Goal: Find specific page/section: Find specific page/section

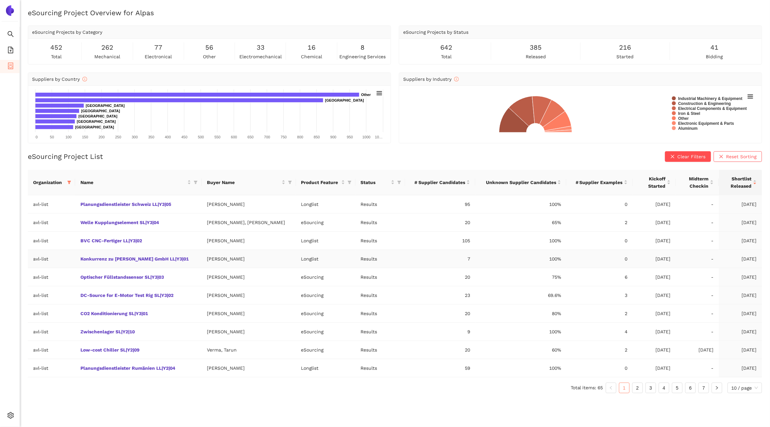
scroll to position [8, 0]
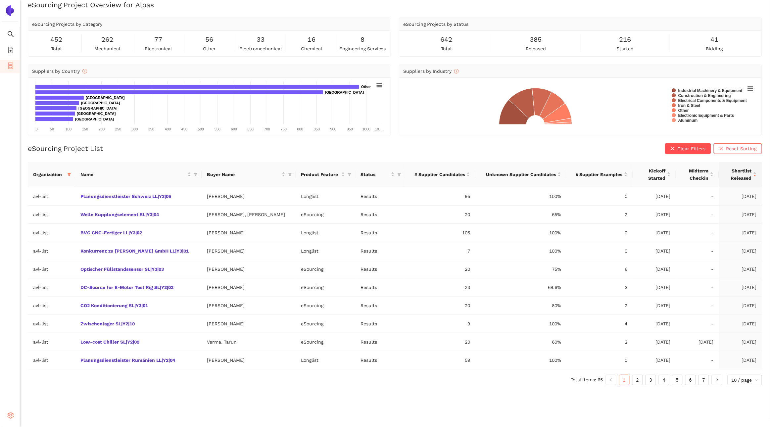
click at [10, 415] on icon "setting" at bounding box center [10, 415] width 7 height 7
click at [13, 420] on span "setting" at bounding box center [10, 416] width 7 height 13
click at [69, 171] on span at bounding box center [69, 174] width 7 height 10
click at [29, 276] on li "avl-list" at bounding box center [47, 278] width 77 height 11
checkbox input "false"
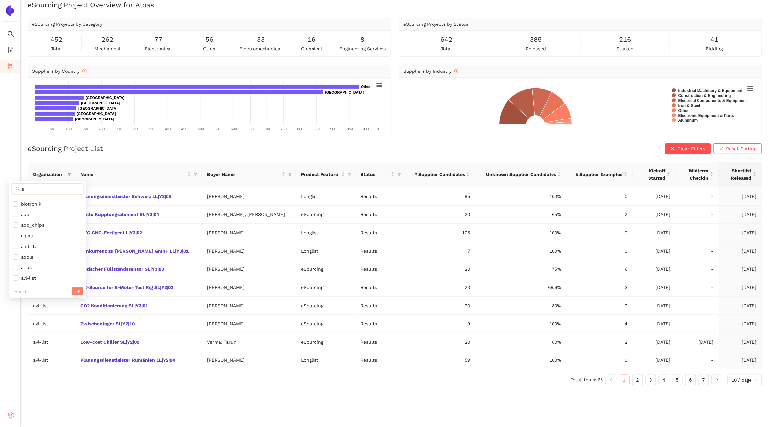
click at [37, 192] on input "s" at bounding box center [51, 188] width 58 height 7
type input "sbb"
click at [33, 204] on span "sbb" at bounding box center [42, 203] width 58 height 7
checkbox input "true"
click at [64, 220] on span "OK" at bounding box center [66, 216] width 6 height 7
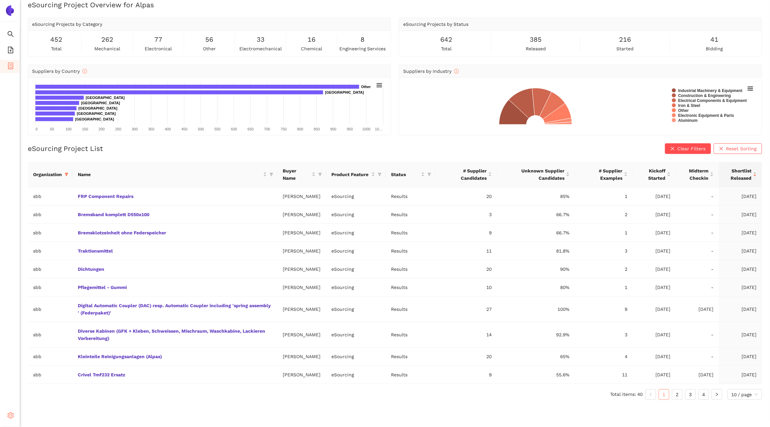
click at [7, 416] on icon "setting" at bounding box center [10, 415] width 7 height 7
click at [40, 369] on span "Internal Area" at bounding box center [47, 367] width 29 height 5
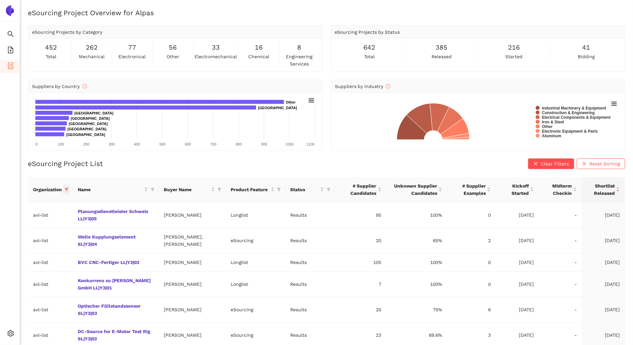
click at [66, 191] on span at bounding box center [66, 190] width 7 height 10
click at [21, 292] on span "avl-list" at bounding box center [23, 291] width 18 height 5
checkbox input "false"
click at [32, 201] on input "text" at bounding box center [46, 202] width 58 height 7
type input "sbb"
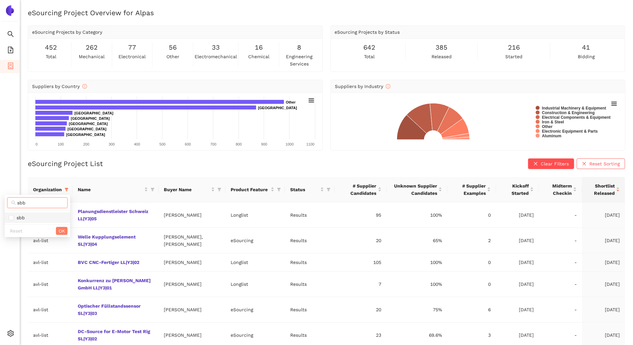
click at [32, 214] on span "sbb" at bounding box center [38, 217] width 58 height 7
checkbox input "true"
click at [58, 229] on button "OK" at bounding box center [62, 231] width 12 height 8
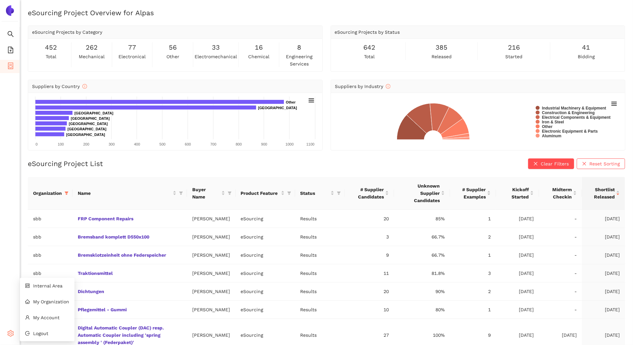
click at [9, 334] on icon "setting" at bounding box center [10, 333] width 7 height 7
click at [45, 285] on span "Internal Area" at bounding box center [47, 285] width 29 height 5
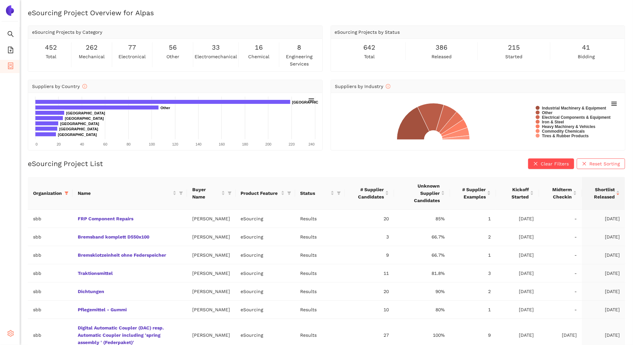
click at [12, 336] on icon "setting" at bounding box center [10, 333] width 7 height 7
click at [0, 0] on link "FRP Component Repairs" at bounding box center [0, 0] width 0 height 0
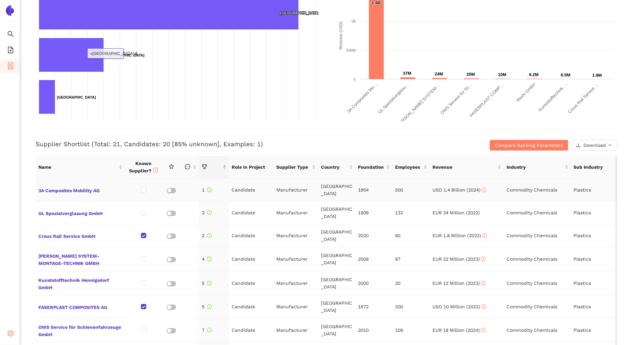
scroll to position [154, 0]
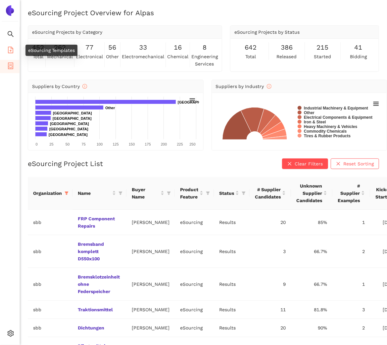
click at [10, 50] on icon "file-add" at bounding box center [10, 50] width 5 height 7
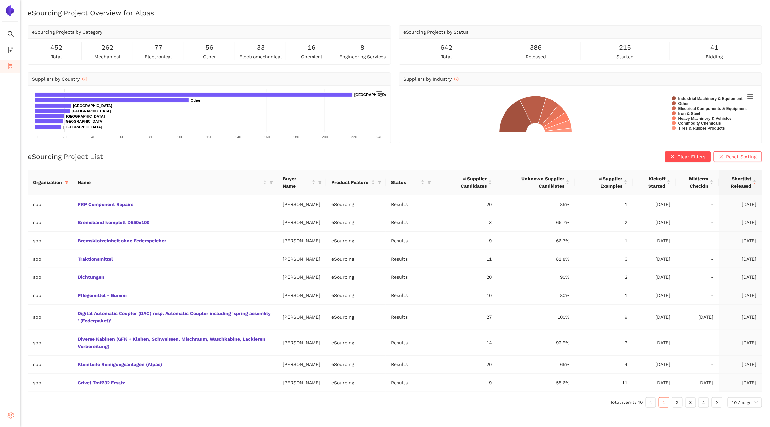
click at [14, 413] on icon "setting" at bounding box center [10, 415] width 7 height 7
click at [43, 369] on span "Internal Area" at bounding box center [47, 367] width 29 height 5
